Goal: Task Accomplishment & Management: Complete application form

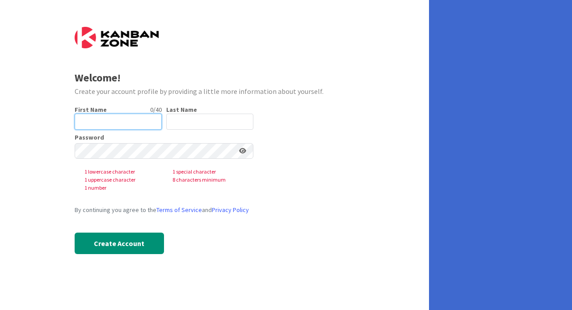
click at [127, 125] on input "text" at bounding box center [118, 122] width 87 height 16
click at [127, 120] on input "text" at bounding box center [118, 122] width 87 height 16
type input "[PERSON_NAME]"
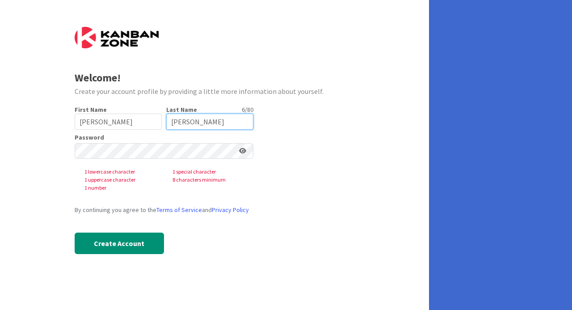
type input "[PERSON_NAME]"
click at [107, 159] on div "Password 1 lowercase character 1 special character 1 uppercase character 8 char…" at bounding box center [164, 163] width 179 height 58
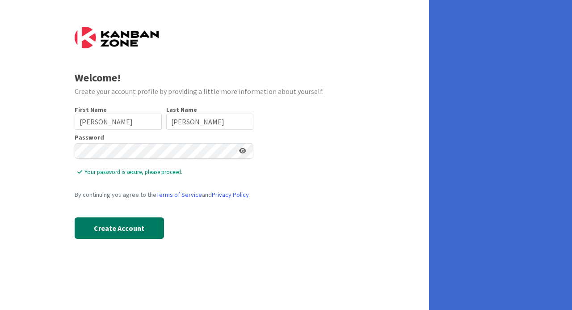
click at [105, 224] on button "Create Account" at bounding box center [119, 227] width 89 height 21
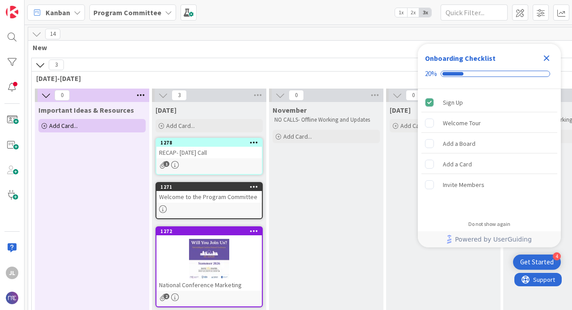
click at [224, 161] on div "1" at bounding box center [209, 165] width 106 height 8
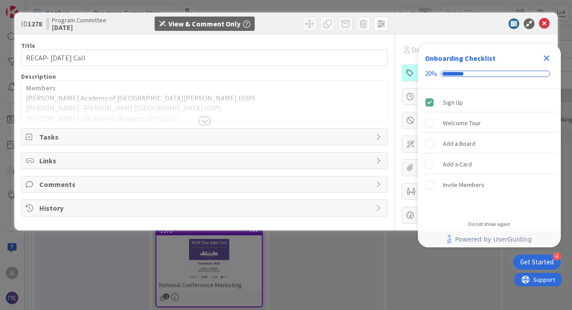
click at [546, 56] on icon "Close Checklist" at bounding box center [546, 58] width 11 height 11
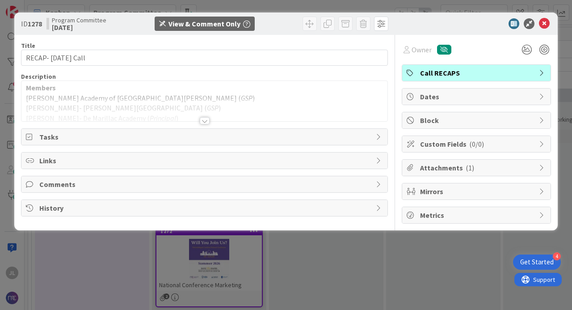
click at [456, 73] on span "Call RECAPS" at bounding box center [477, 73] width 114 height 11
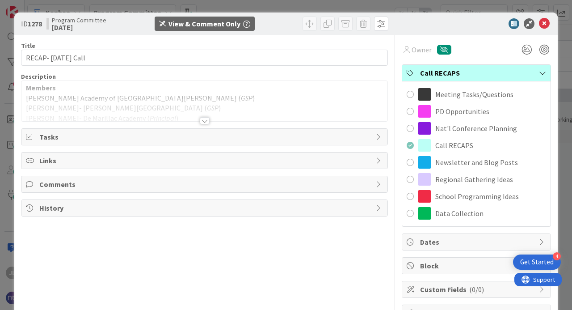
click at [107, 136] on span "Tasks" at bounding box center [205, 136] width 332 height 11
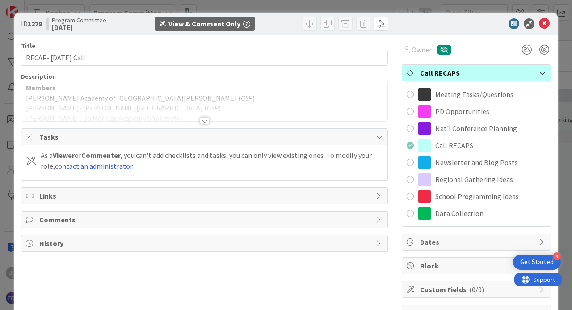
click at [86, 134] on span "Tasks" at bounding box center [205, 136] width 332 height 11
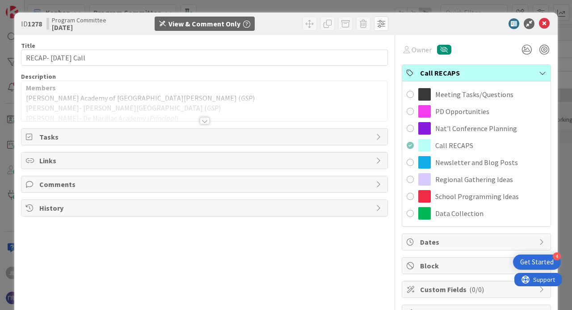
click at [99, 110] on div at bounding box center [204, 109] width 366 height 23
